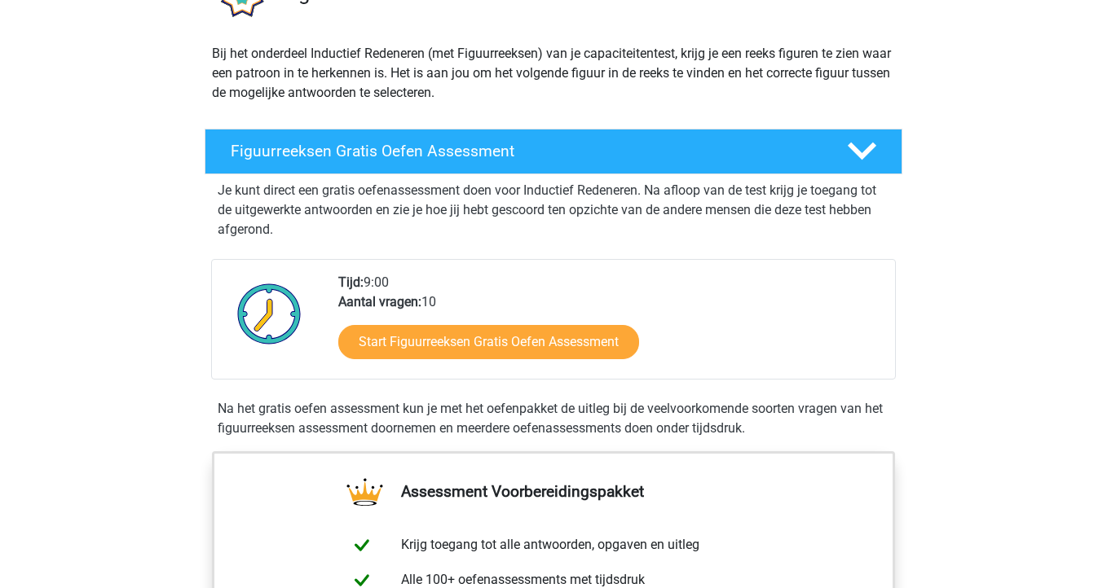
scroll to position [192, 0]
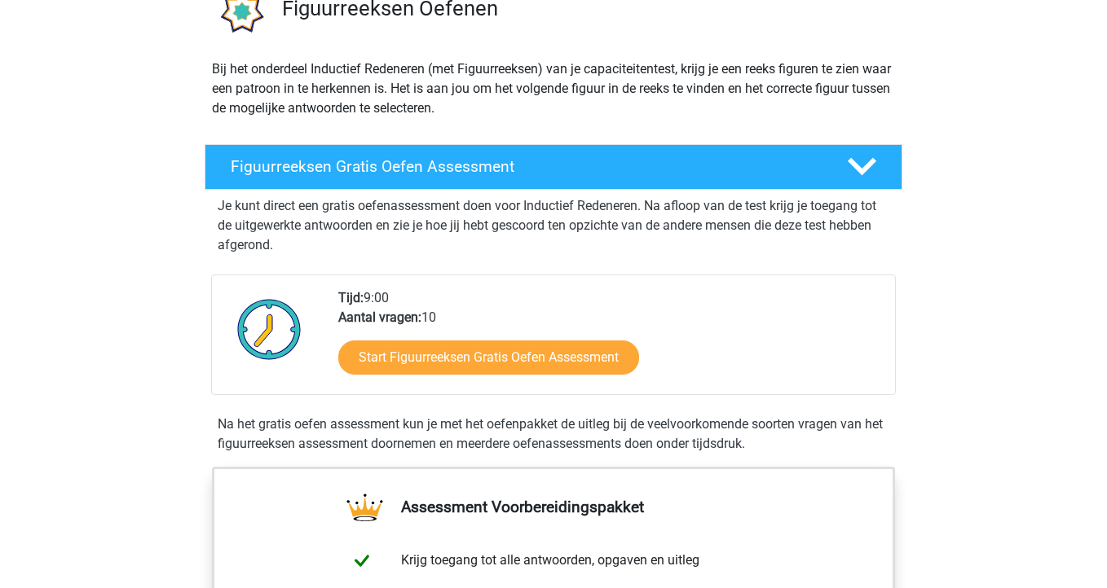
scroll to position [147, 0]
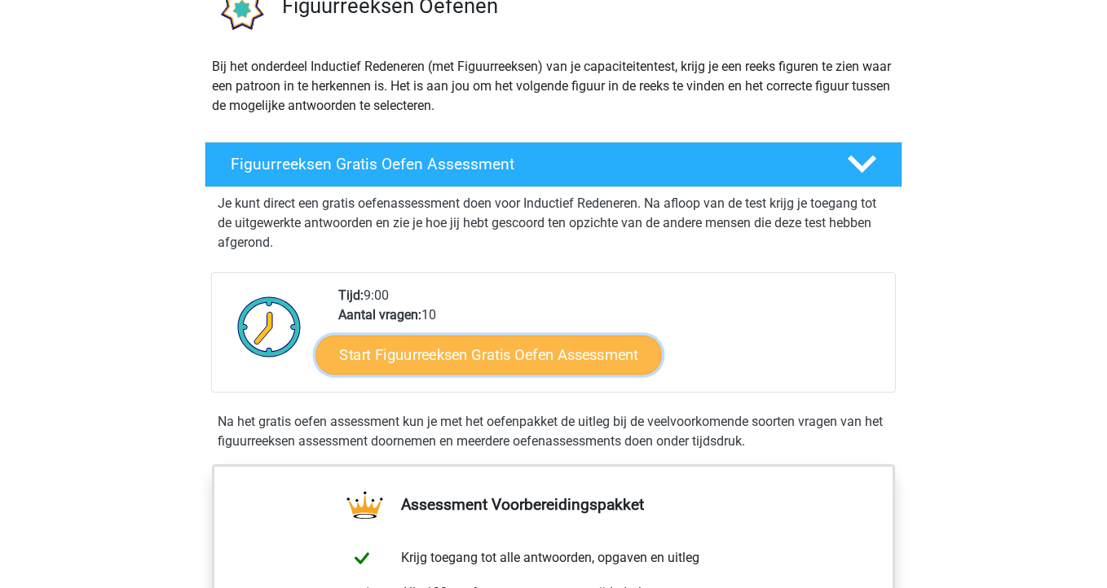
click at [514, 355] on link "Start Figuurreeksen Gratis Oefen Assessment" at bounding box center [489, 354] width 346 height 39
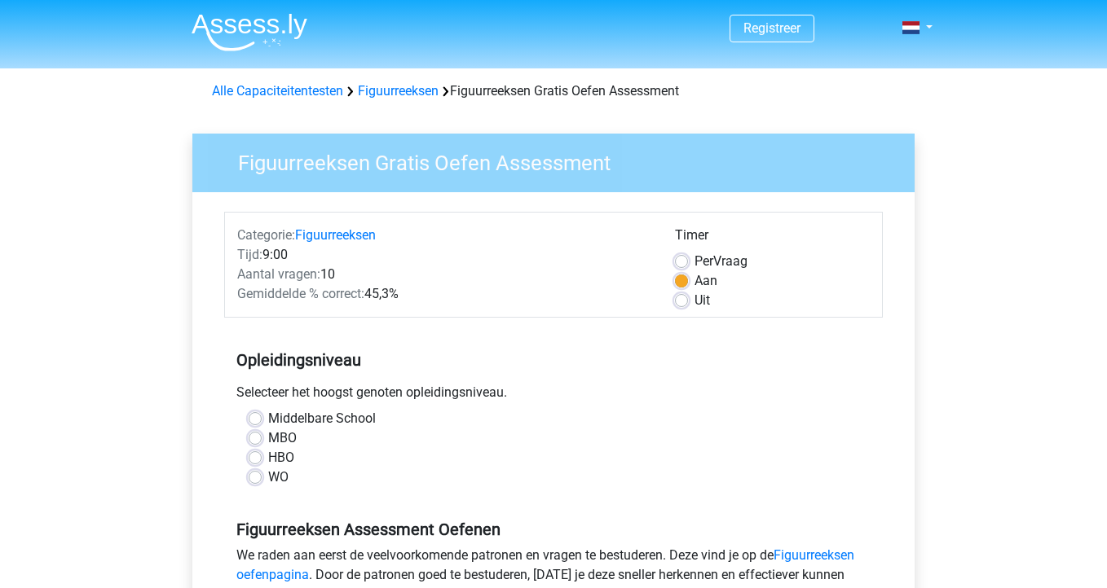
click at [268, 482] on label "WO" at bounding box center [278, 478] width 20 height 20
click at [252, 482] on input "WO" at bounding box center [255, 476] width 13 height 16
radio input "true"
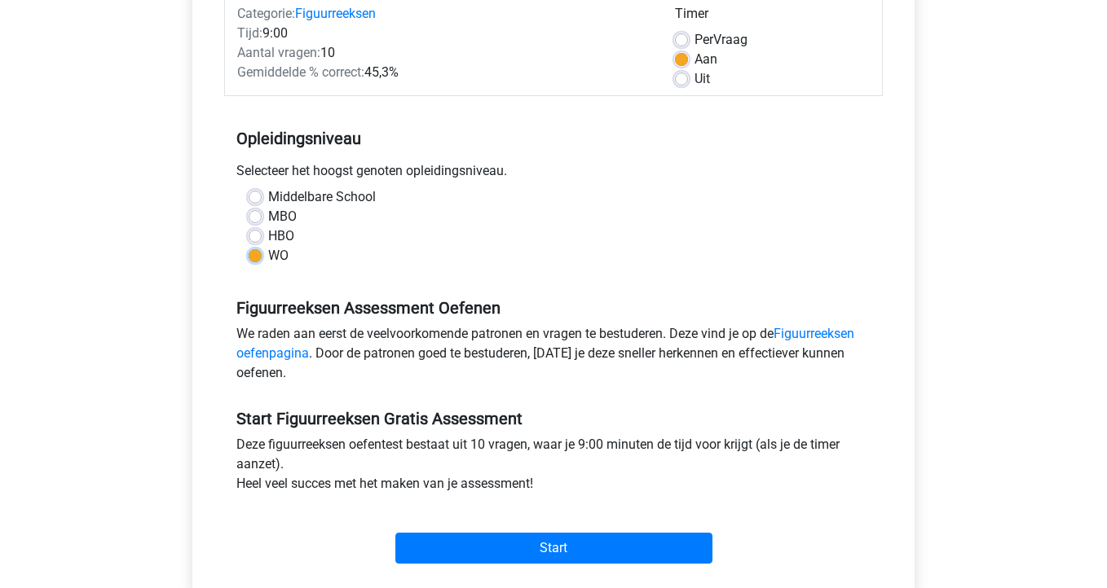
scroll to position [225, 0]
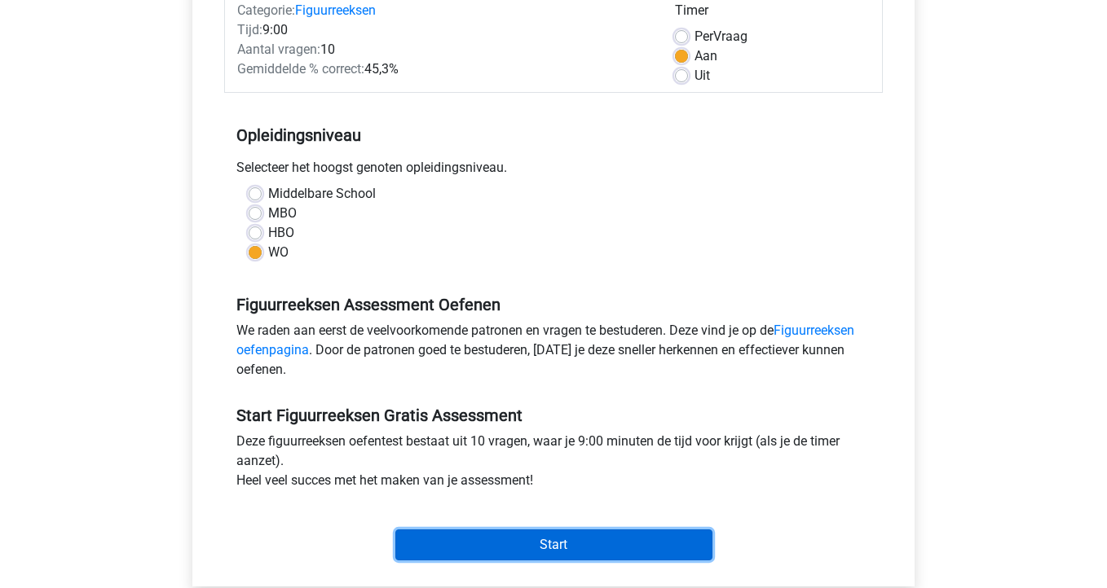
click at [571, 540] on input "Start" at bounding box center [553, 545] width 317 height 31
click at [579, 539] on input "Start" at bounding box center [553, 545] width 317 height 31
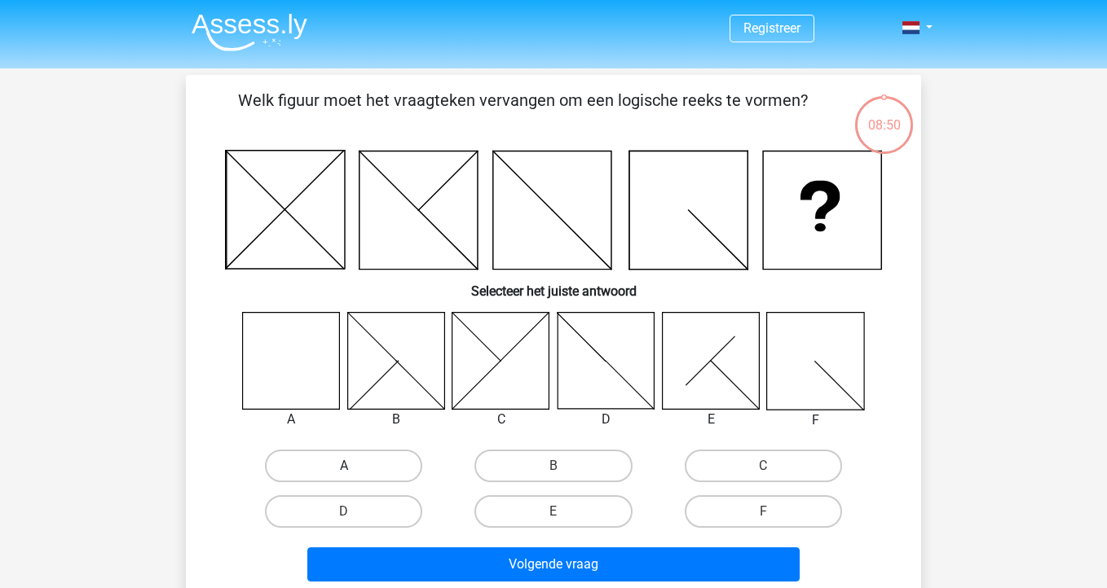
click at [314, 463] on label "A" at bounding box center [343, 466] width 157 height 33
click at [344, 466] on input "A" at bounding box center [349, 471] width 11 height 11
radio input "true"
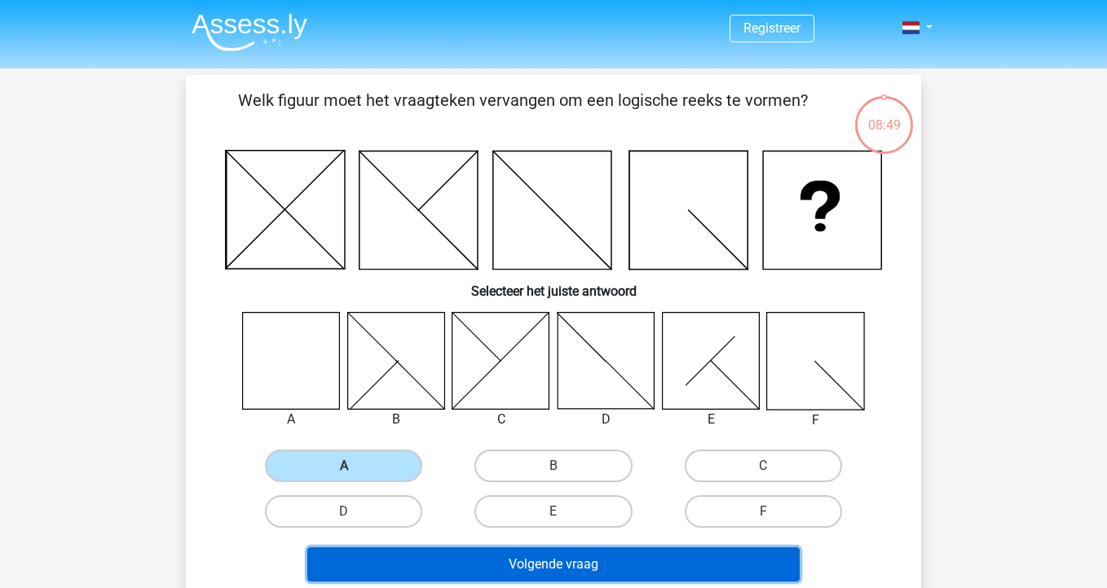
click at [461, 559] on button "Volgende vraag" at bounding box center [553, 565] width 493 height 34
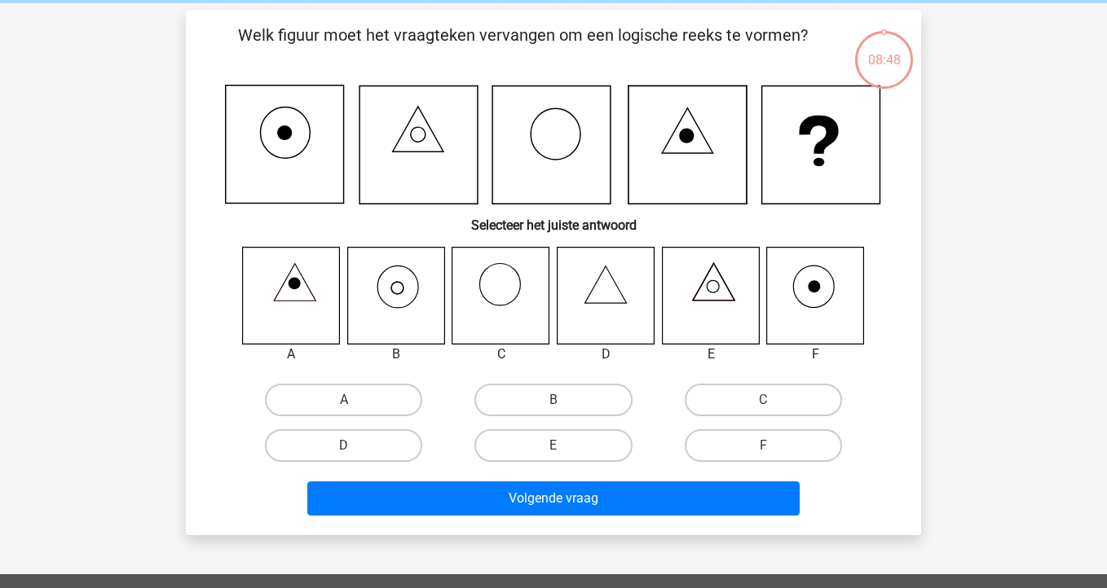
scroll to position [75, 0]
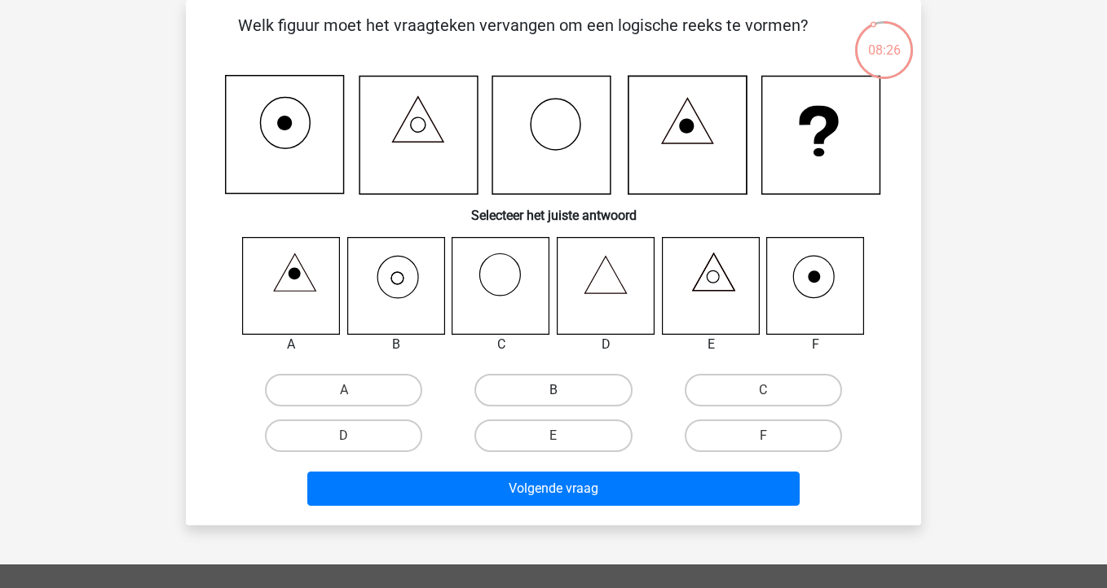
click at [525, 386] on label "B" at bounding box center [552, 390] width 157 height 33
click at [553, 390] on input "B" at bounding box center [558, 395] width 11 height 11
radio input "true"
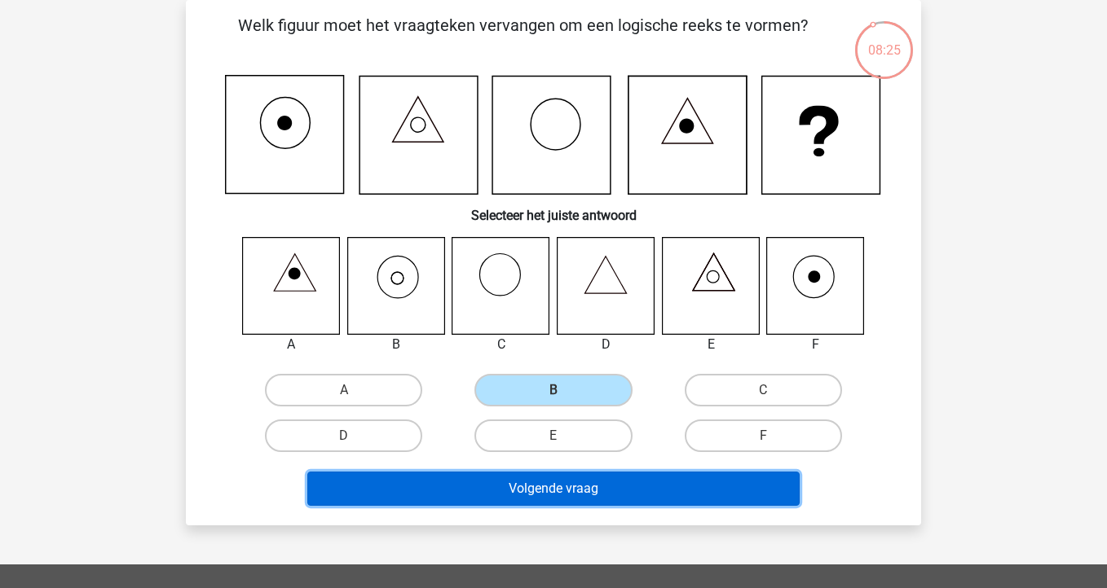
click at [571, 492] on button "Volgende vraag" at bounding box center [553, 489] width 493 height 34
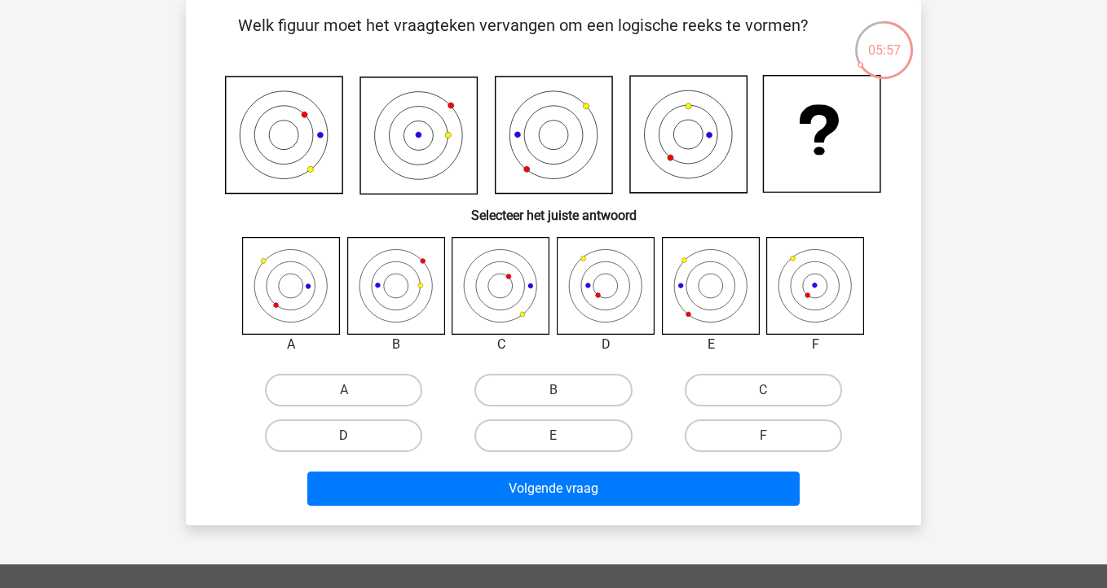
click at [368, 436] on label "D" at bounding box center [343, 436] width 157 height 33
click at [355, 436] on input "D" at bounding box center [349, 441] width 11 height 11
radio input "true"
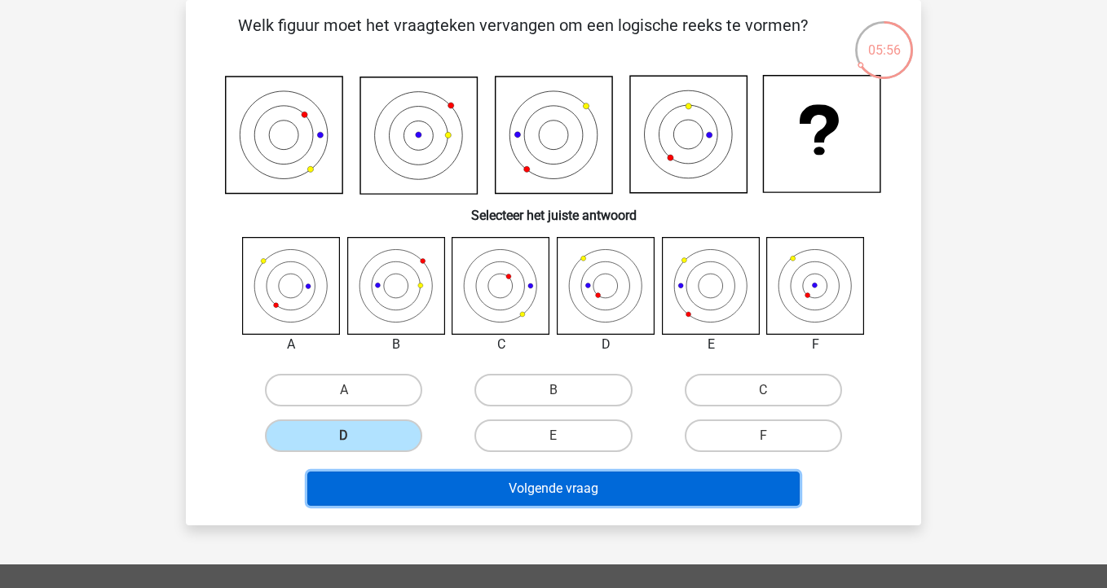
click at [553, 483] on button "Volgende vraag" at bounding box center [553, 489] width 493 height 34
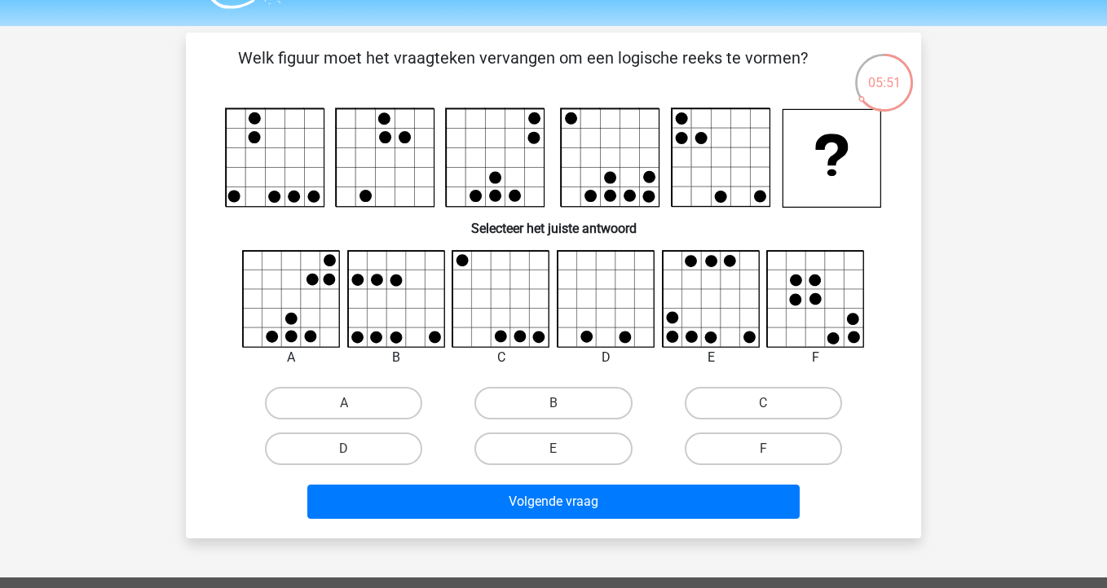
scroll to position [37, 0]
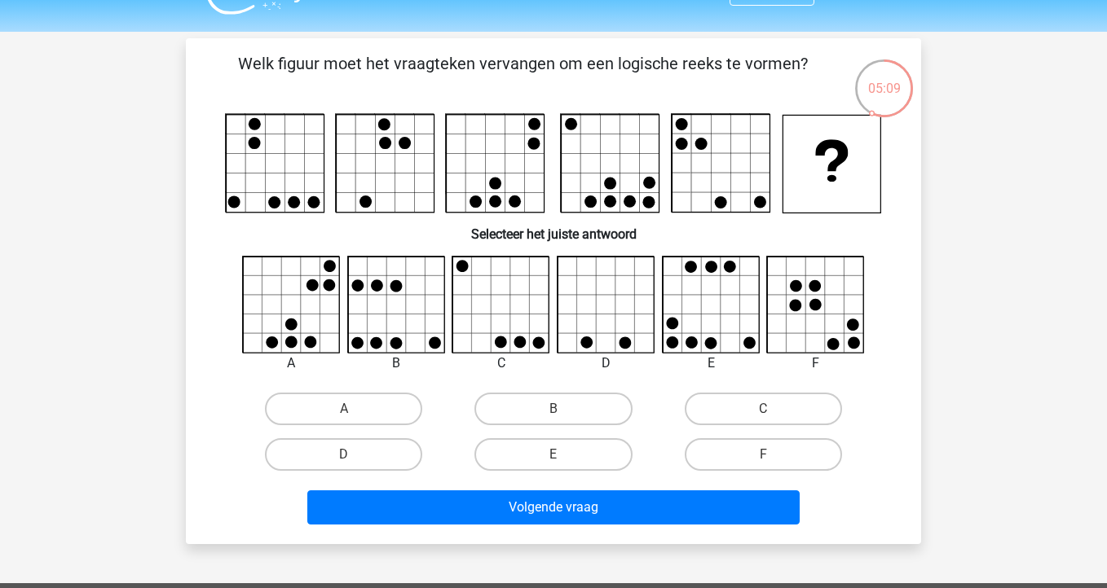
click at [553, 473] on div "E" at bounding box center [552, 455] width 209 height 46
click at [559, 452] on label "E" at bounding box center [552, 455] width 157 height 33
click at [559, 455] on input "E" at bounding box center [558, 460] width 11 height 11
radio input "true"
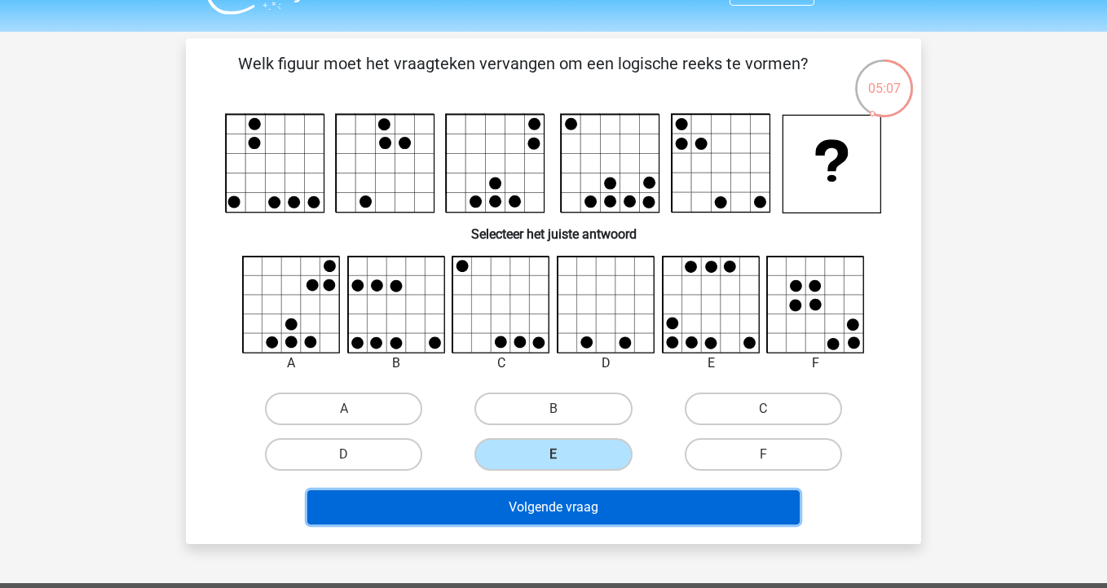
click at [597, 513] on button "Volgende vraag" at bounding box center [553, 508] width 493 height 34
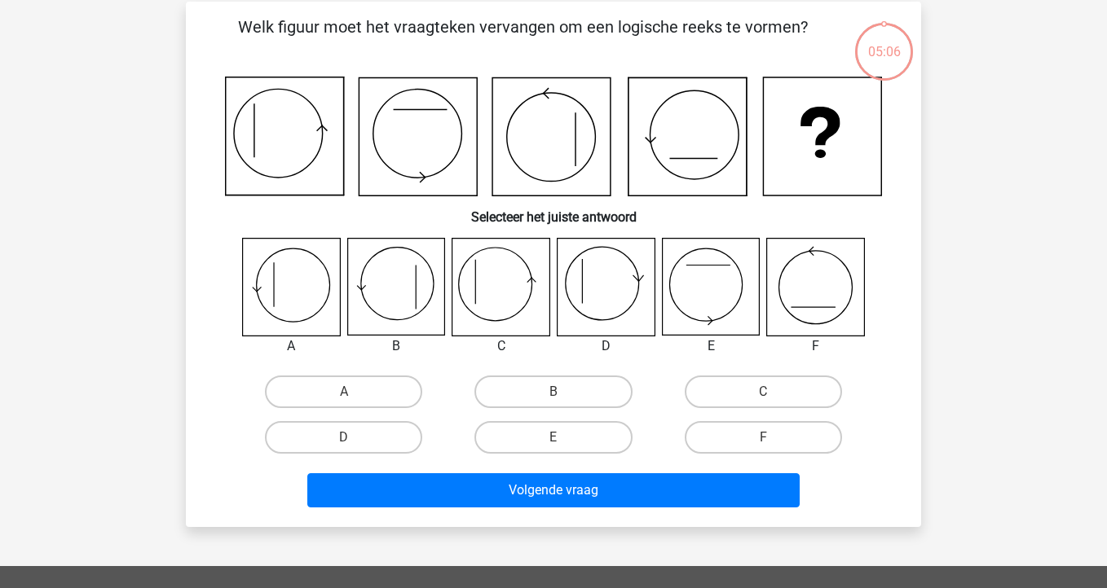
scroll to position [75, 0]
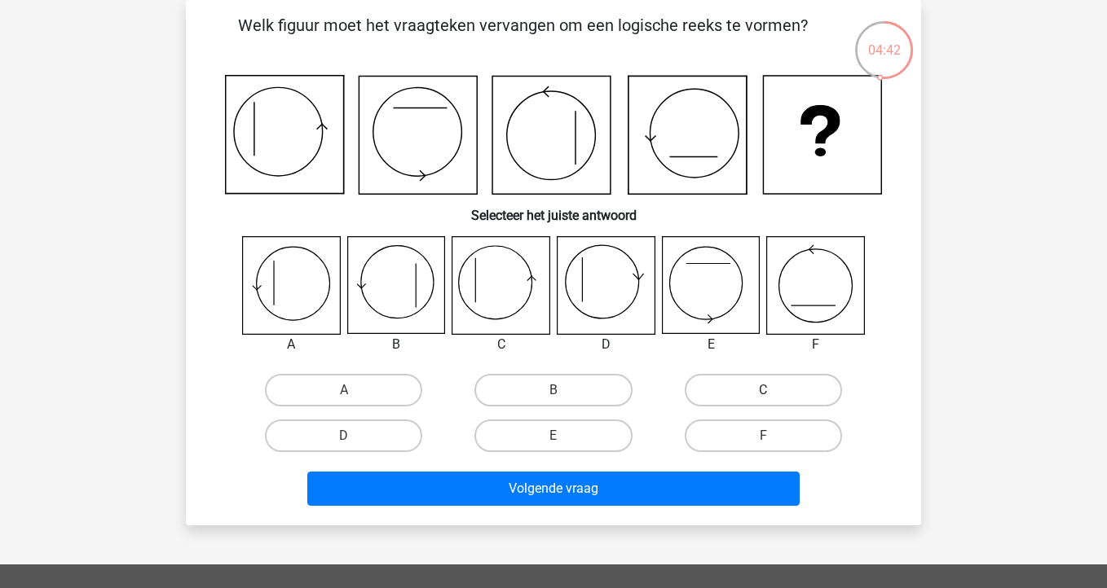
click at [758, 394] on label "C" at bounding box center [763, 390] width 157 height 33
click at [763, 394] on input "C" at bounding box center [768, 395] width 11 height 11
radio input "true"
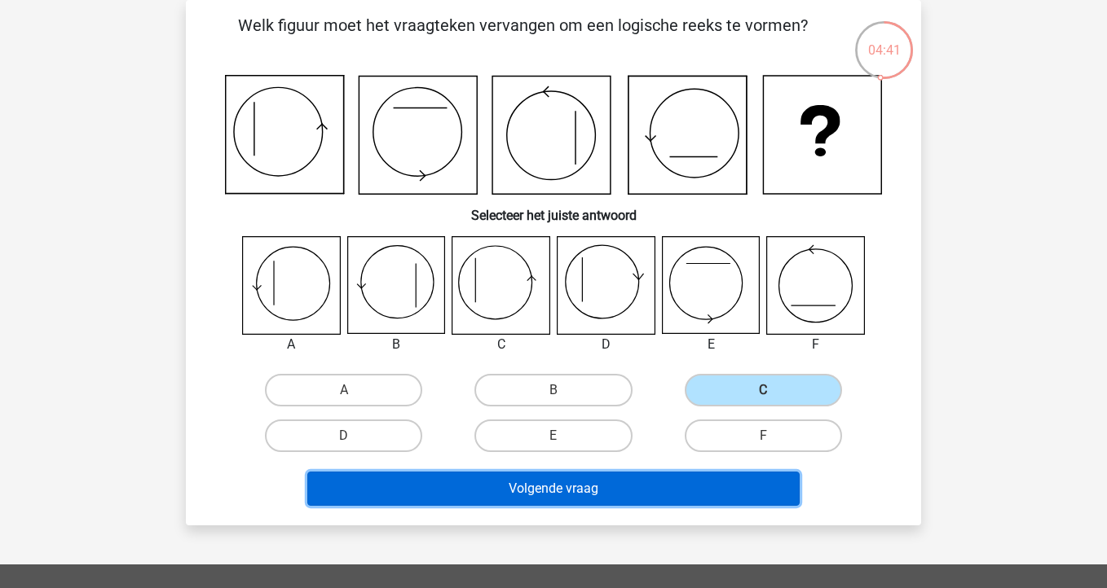
click at [647, 496] on button "Volgende vraag" at bounding box center [553, 489] width 493 height 34
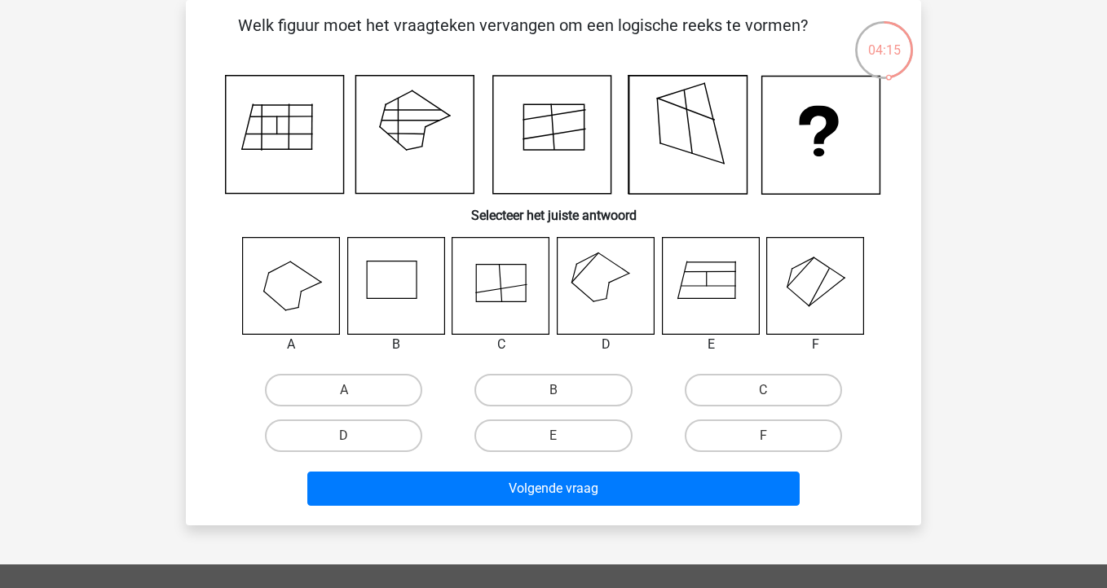
click at [345, 447] on input "D" at bounding box center [349, 441] width 11 height 11
radio input "true"
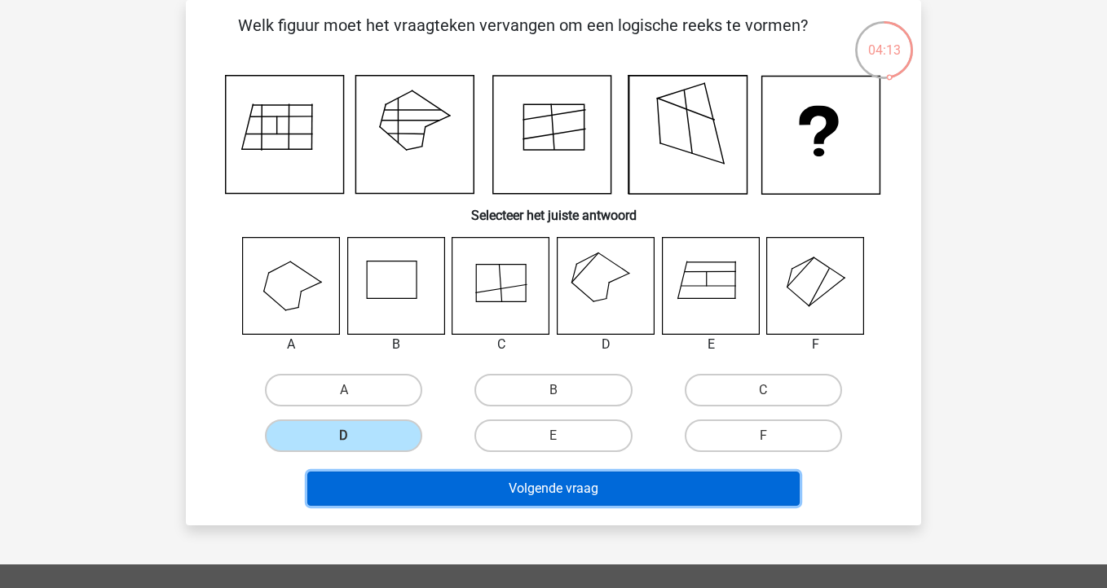
click at [555, 498] on button "Volgende vraag" at bounding box center [553, 489] width 493 height 34
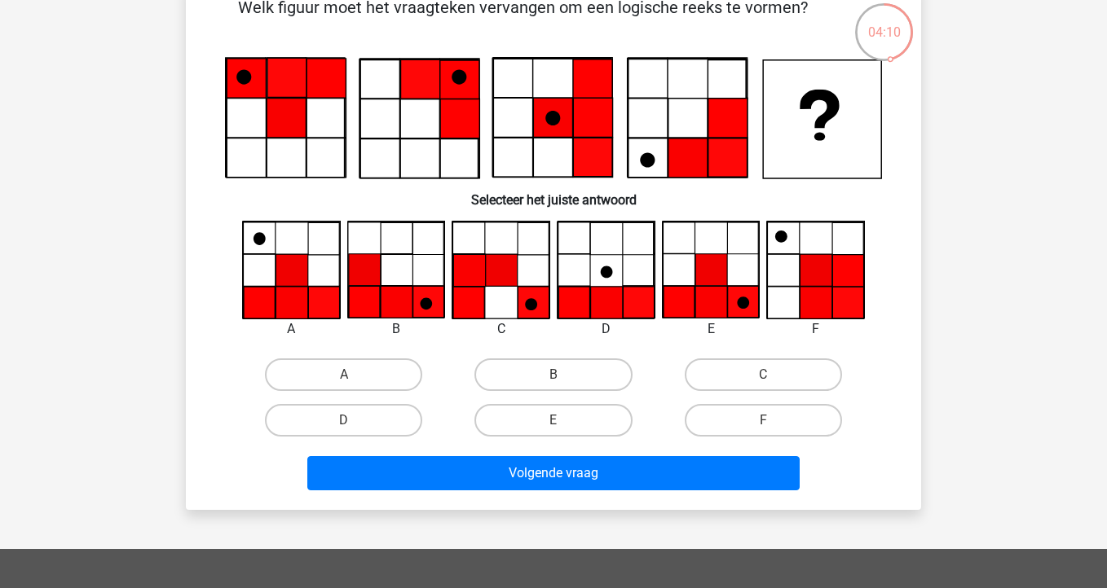
scroll to position [89, 0]
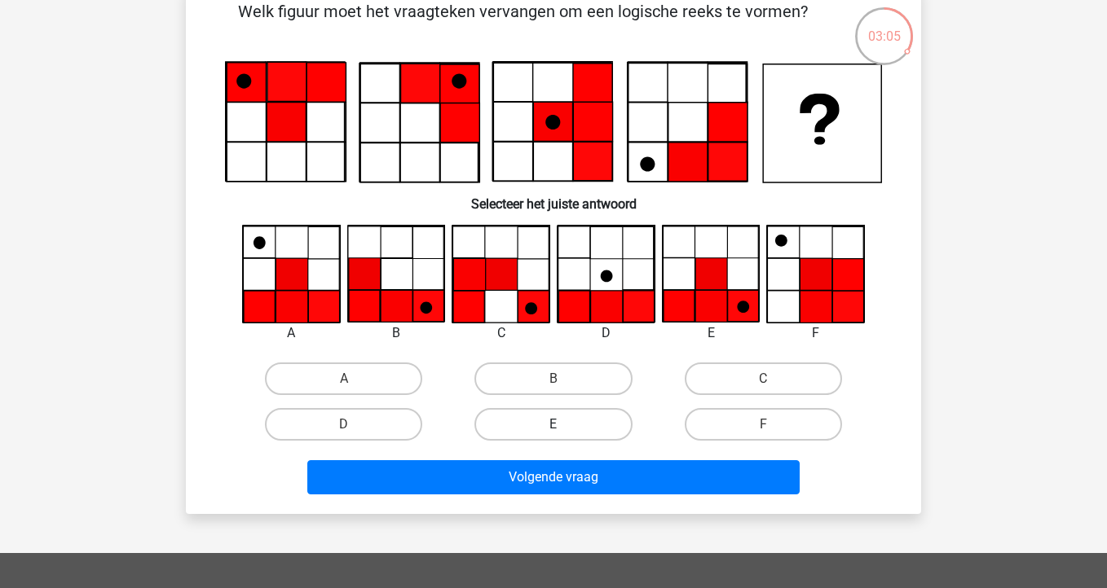
click at [600, 426] on label "E" at bounding box center [552, 424] width 157 height 33
click at [564, 426] on input "E" at bounding box center [558, 430] width 11 height 11
radio input "true"
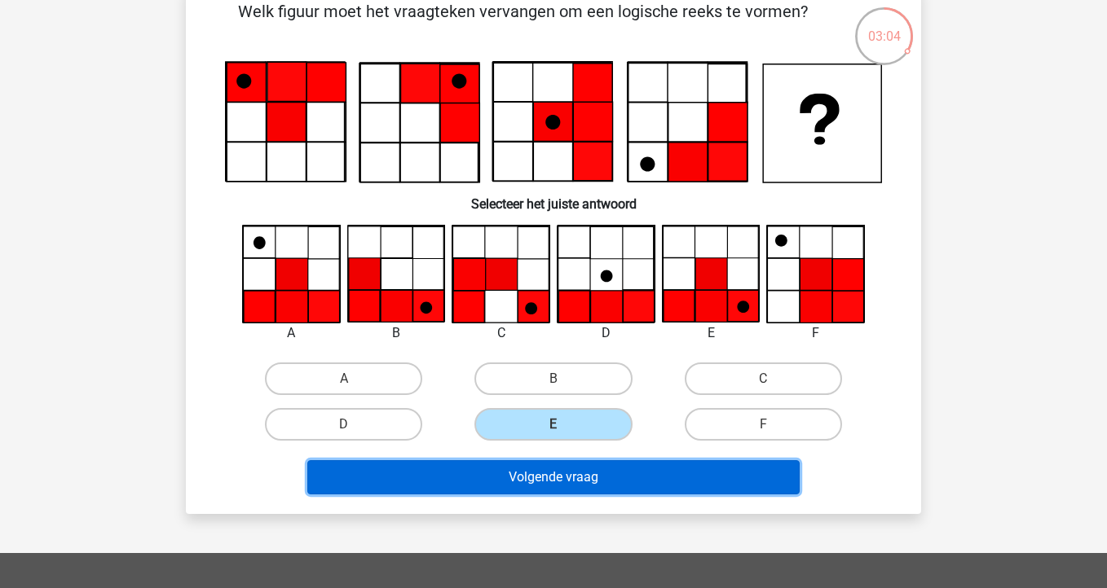
click at [615, 488] on button "Volgende vraag" at bounding box center [553, 478] width 493 height 34
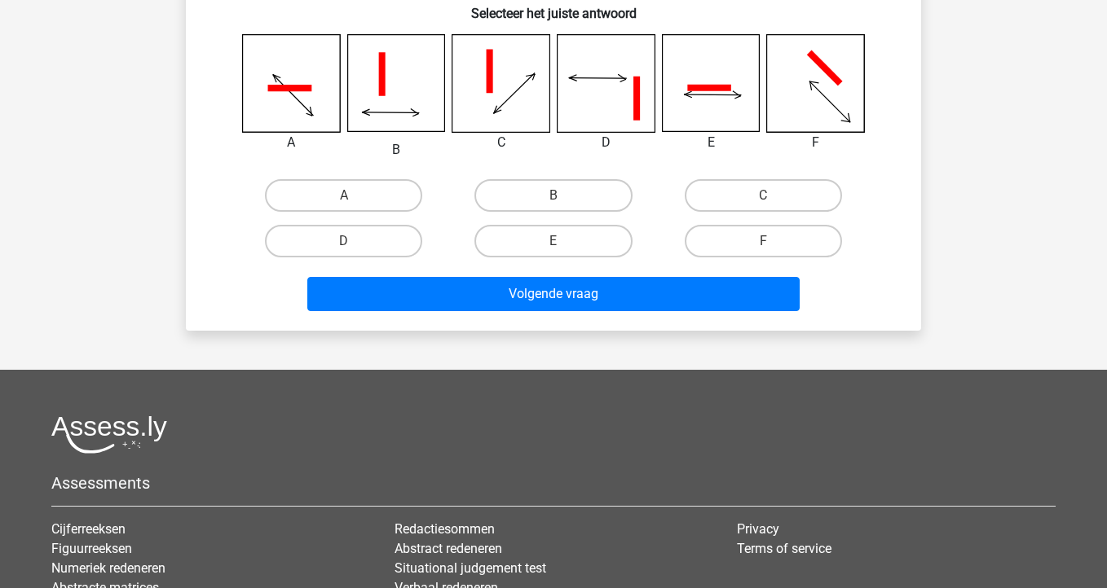
scroll to position [0, 0]
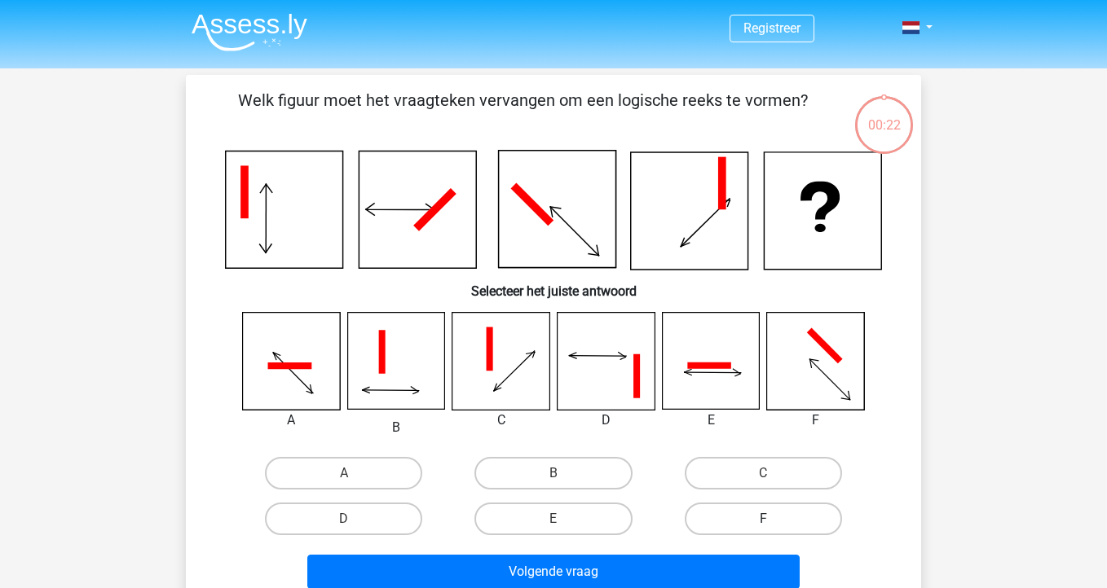
click at [787, 520] on label "F" at bounding box center [763, 519] width 157 height 33
click at [773, 520] on input "F" at bounding box center [768, 524] width 11 height 11
radio input "true"
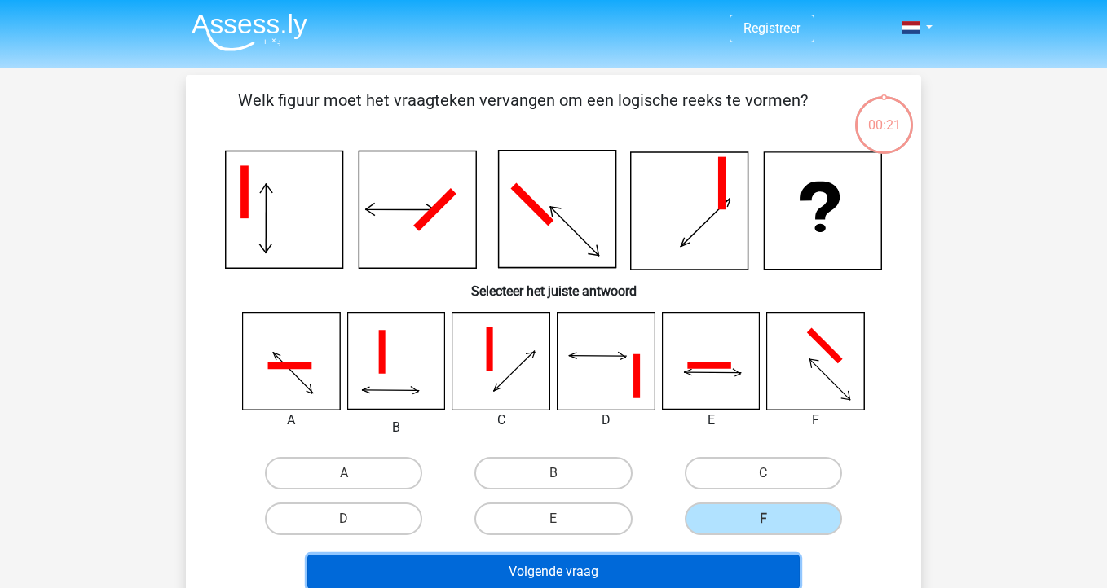
click at [715, 562] on button "Volgende vraag" at bounding box center [553, 572] width 493 height 34
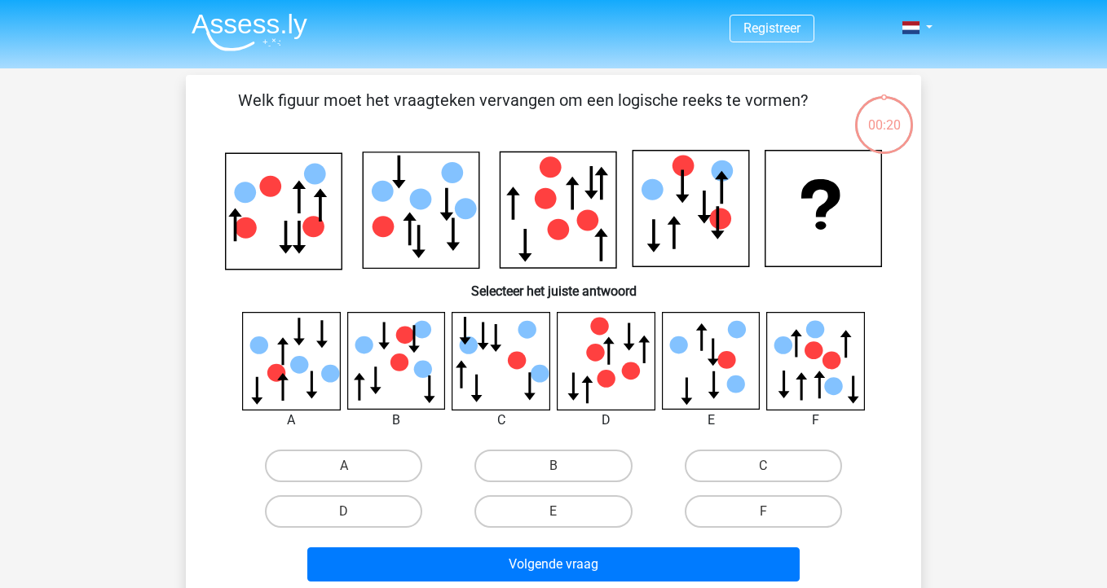
scroll to position [75, 0]
